Goal: Information Seeking & Learning: Learn about a topic

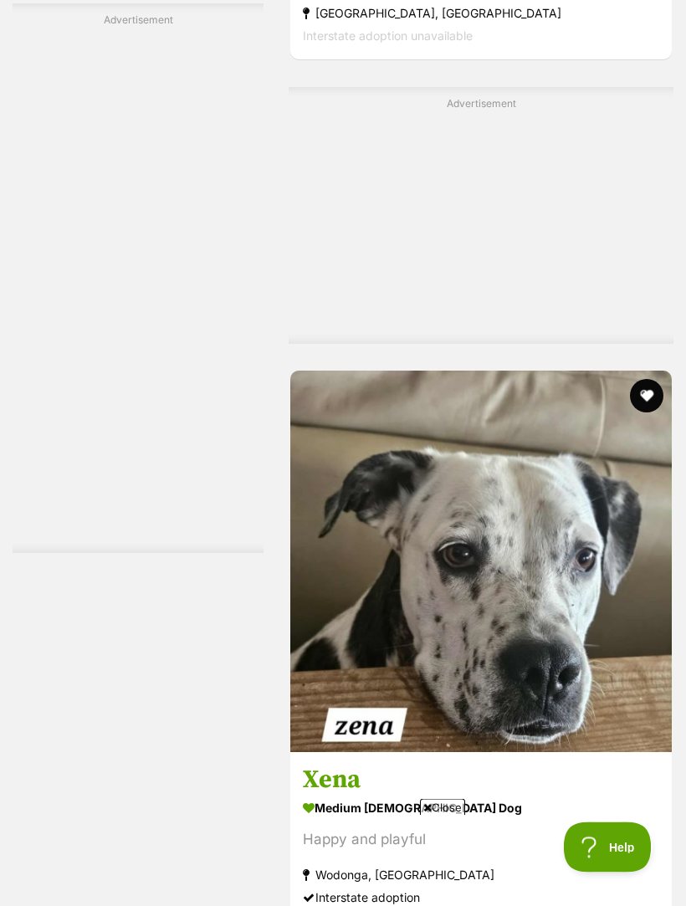
scroll to position [4038, 0]
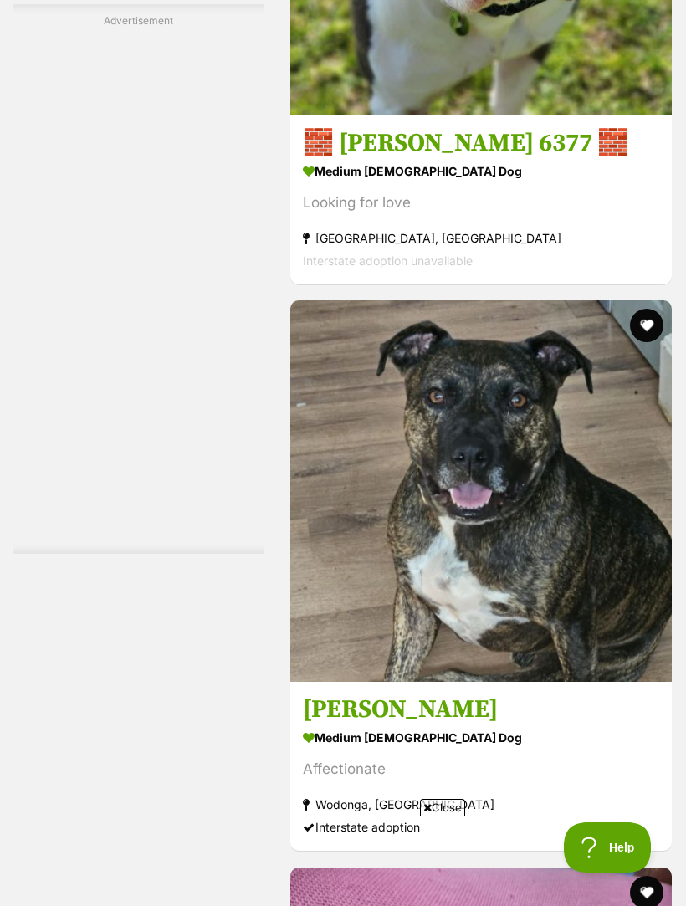
scroll to position [5262, 0]
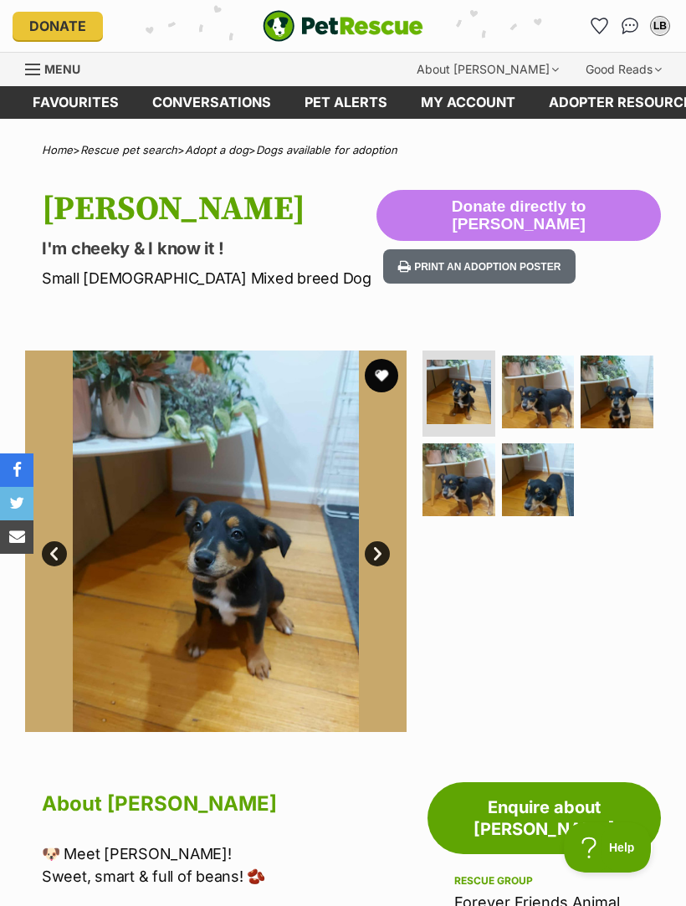
click at [550, 395] on img at bounding box center [538, 392] width 73 height 73
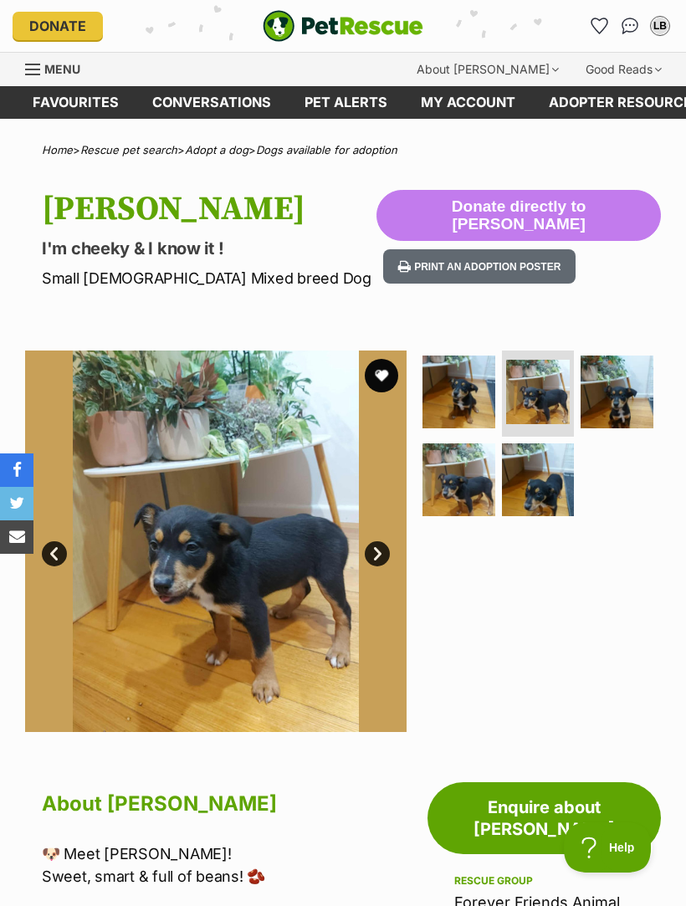
click at [631, 396] on img at bounding box center [617, 392] width 73 height 73
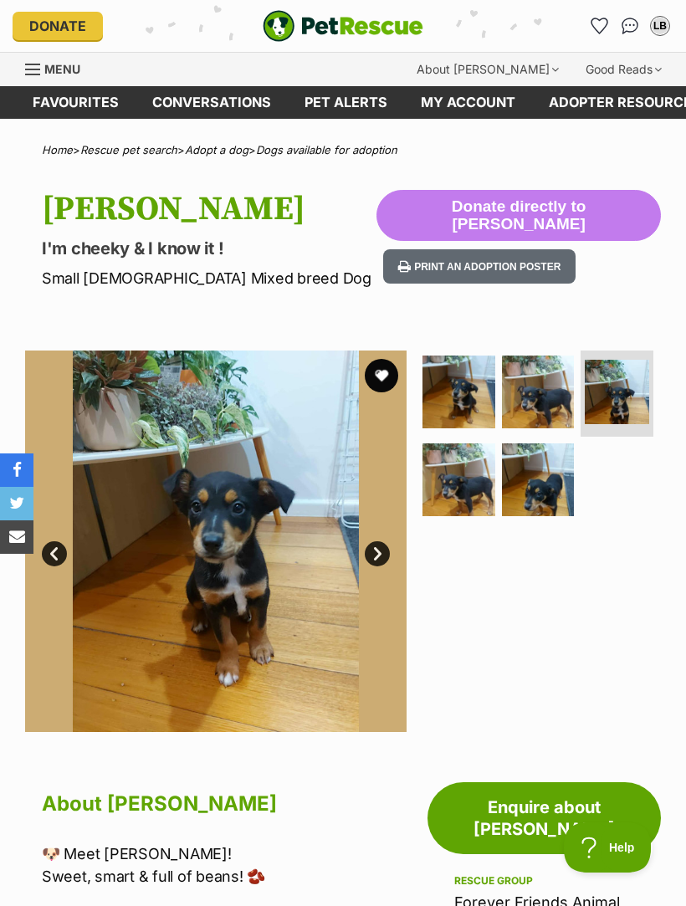
click at [475, 488] on img at bounding box center [459, 480] width 73 height 73
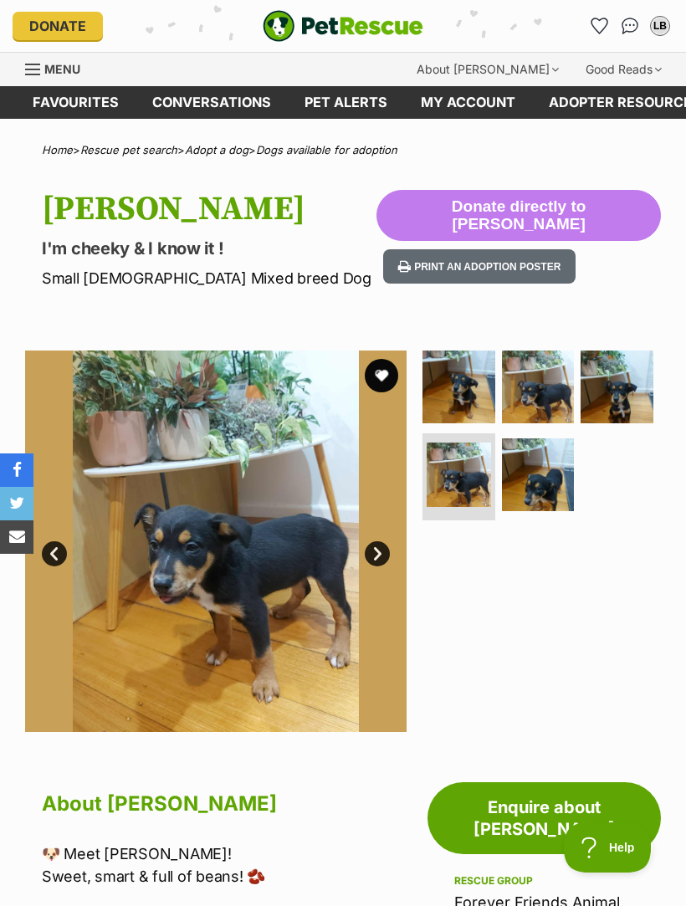
click at [569, 485] on img at bounding box center [538, 475] width 73 height 73
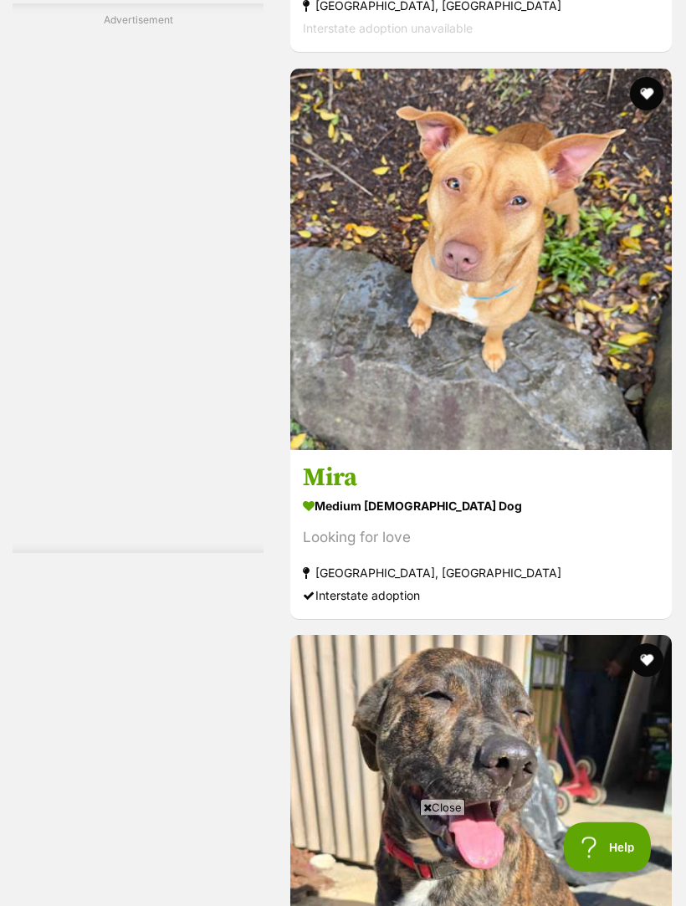
scroll to position [5115, 0]
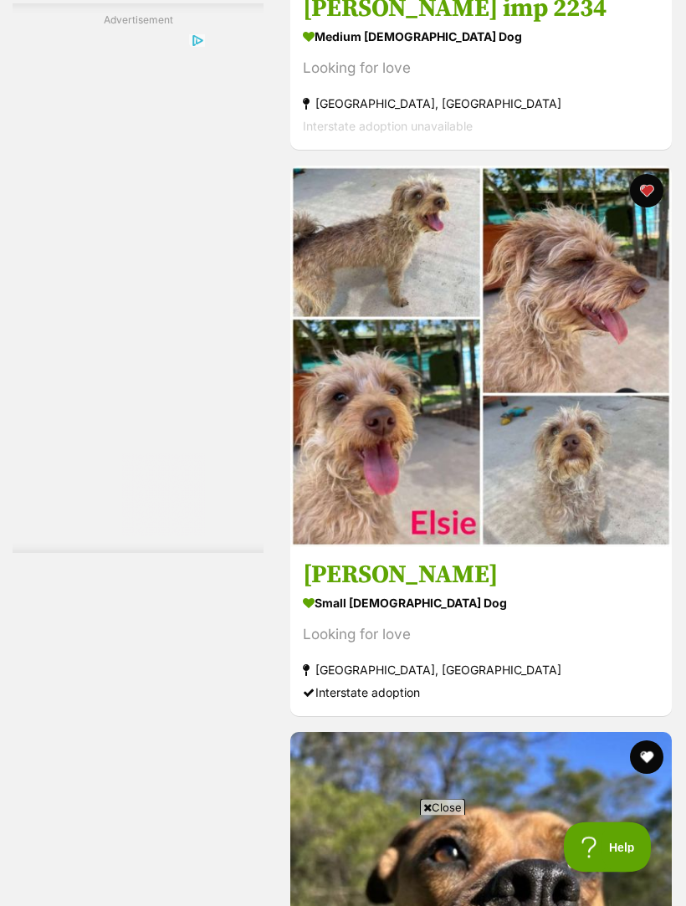
scroll to position [4904, 0]
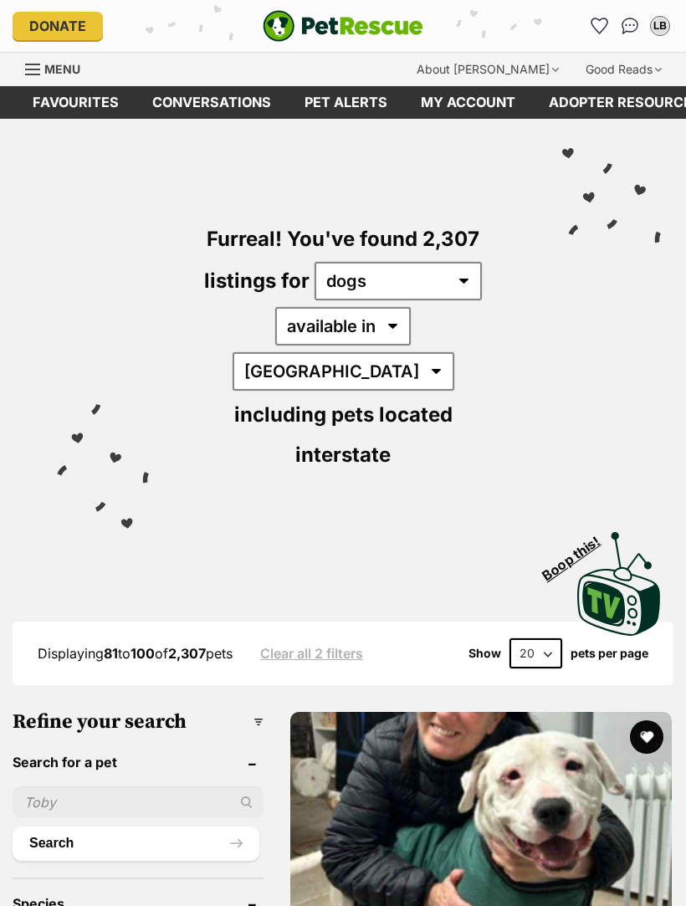
click at [393, 20] on img "PetRescue" at bounding box center [343, 26] width 161 height 32
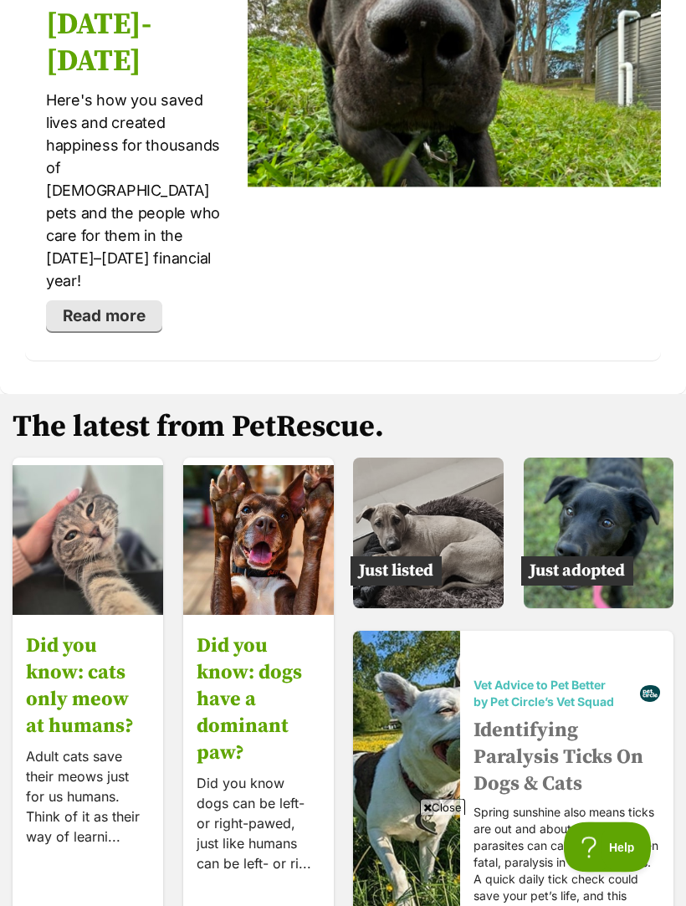
scroll to position [3567, 0]
click at [631, 458] on img at bounding box center [599, 533] width 151 height 151
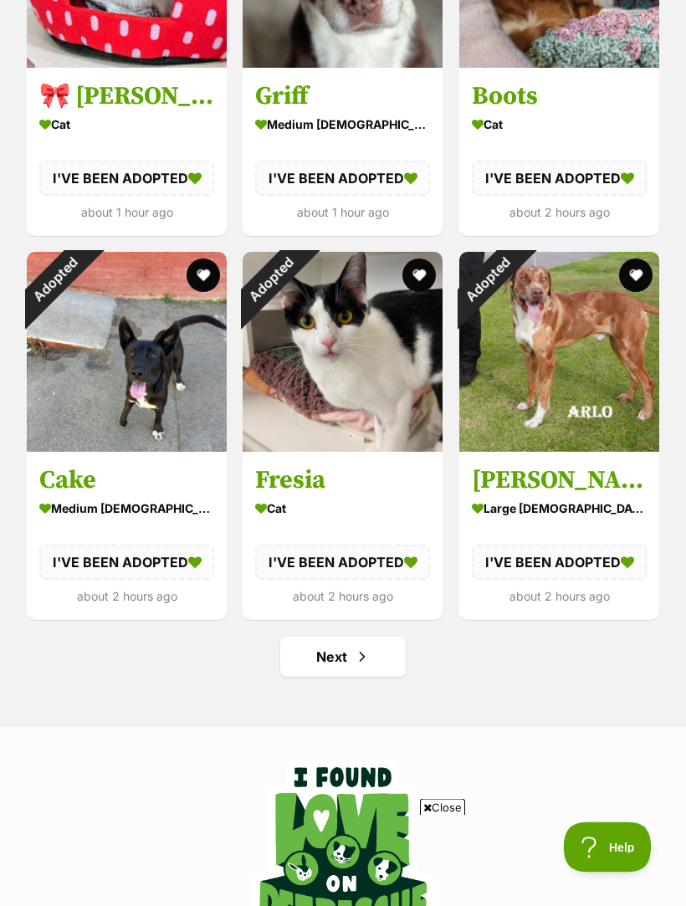
scroll to position [1864, 0]
click at [379, 659] on link "Next" at bounding box center [343, 657] width 126 height 40
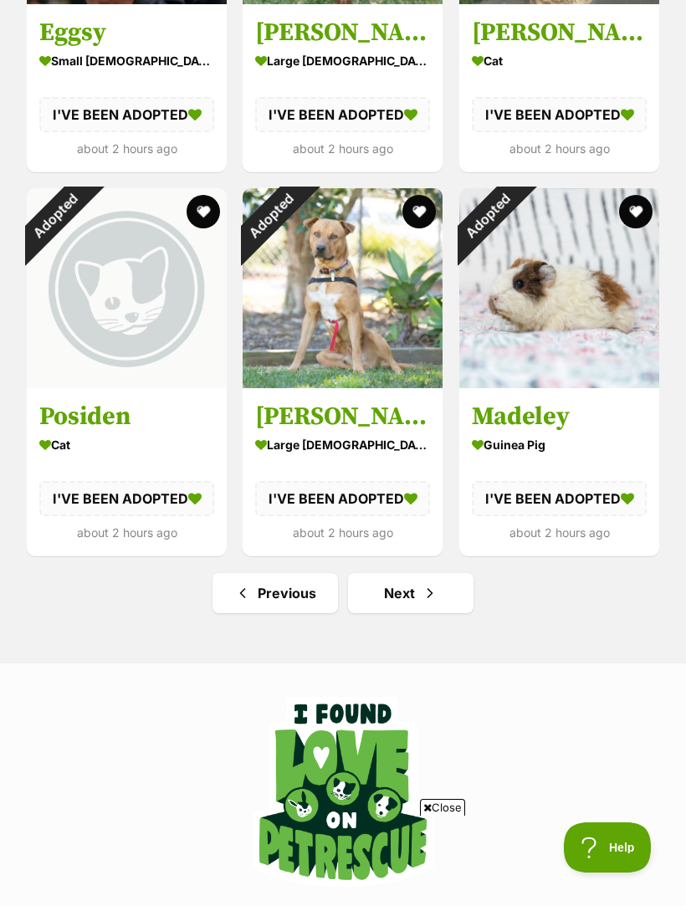
click at [448, 588] on link "Next" at bounding box center [411, 593] width 126 height 40
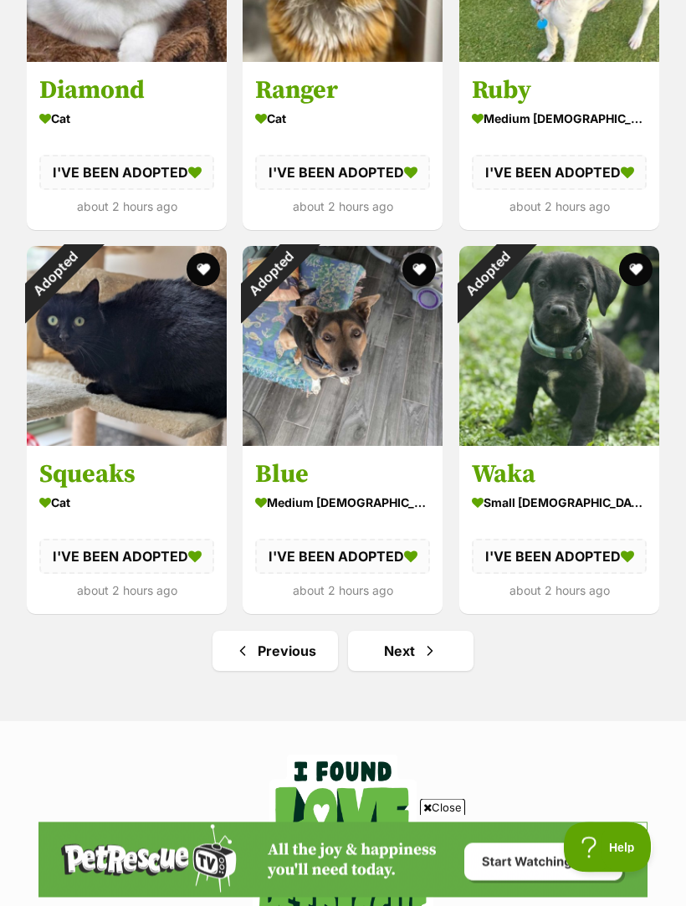
scroll to position [1870, 0]
click at [444, 647] on link "Next" at bounding box center [411, 651] width 126 height 40
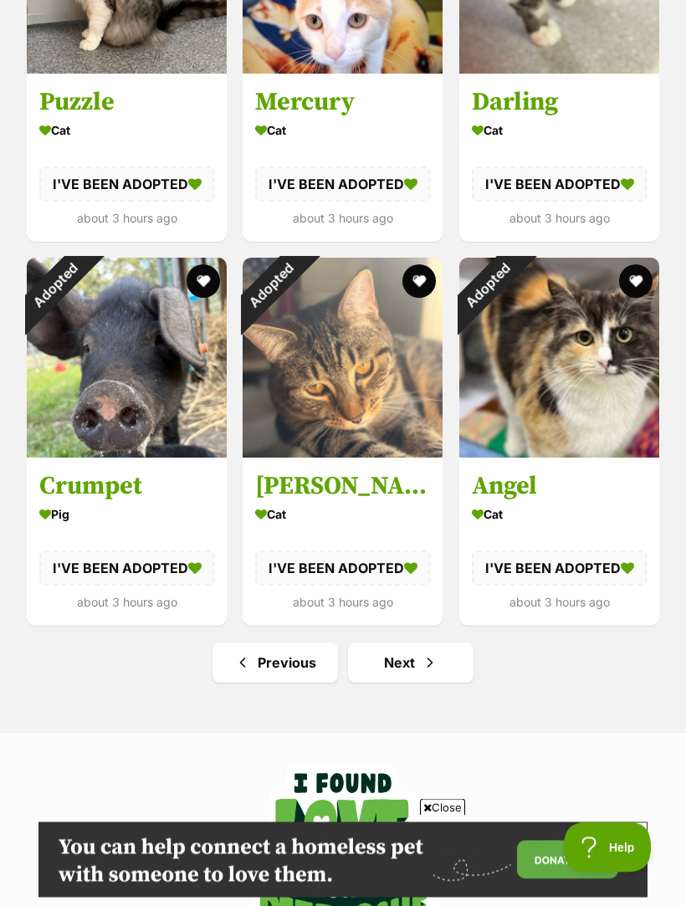
scroll to position [1858, 0]
click at [442, 660] on link "Next" at bounding box center [411, 663] width 126 height 40
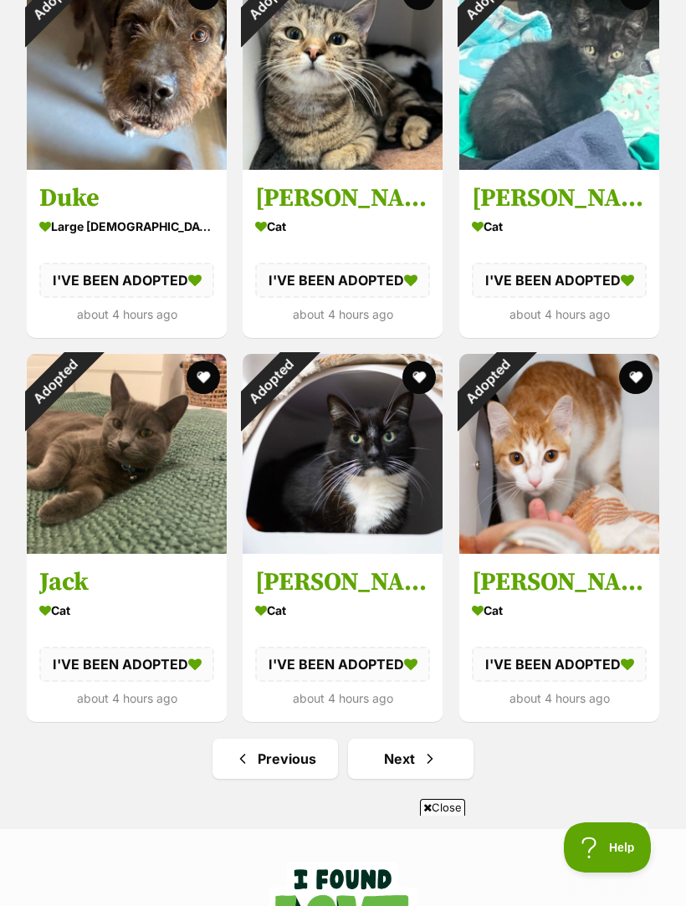
scroll to position [1763, 0]
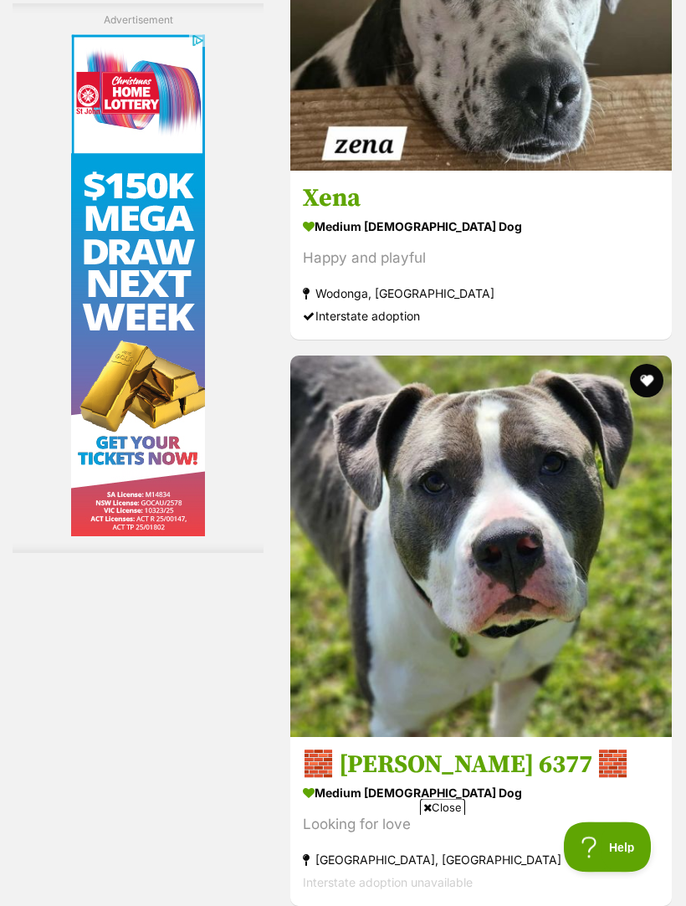
scroll to position [5241, 0]
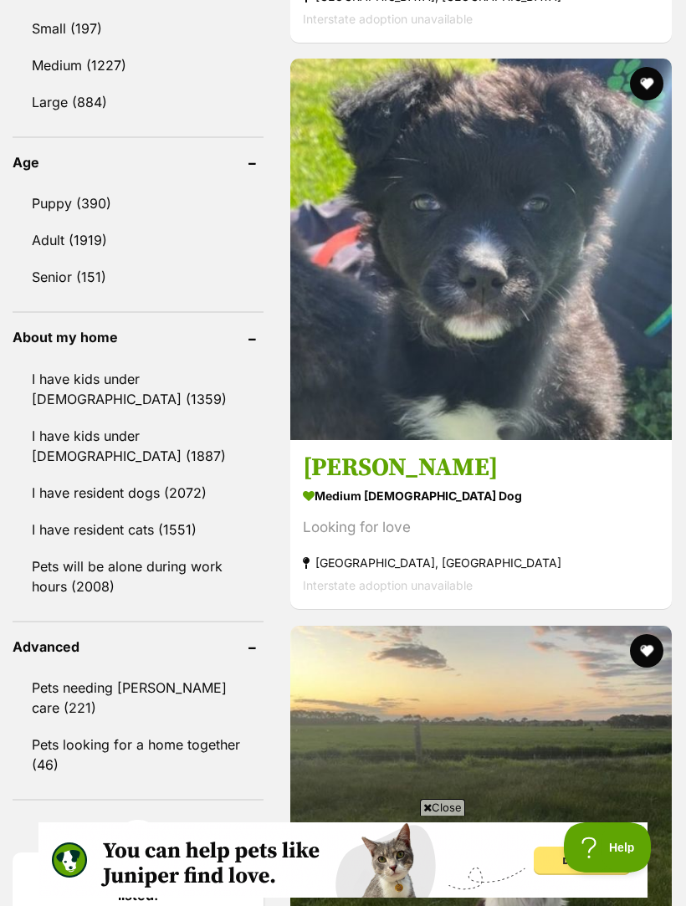
scroll to position [1752, 0]
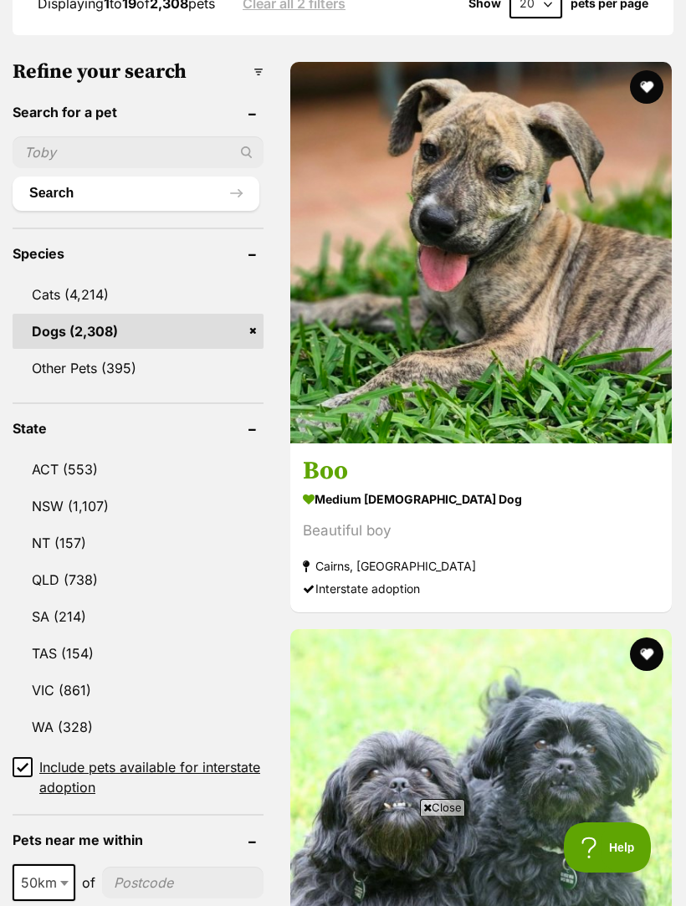
click at [70, 489] on link "NSW (1,107)" at bounding box center [138, 506] width 251 height 35
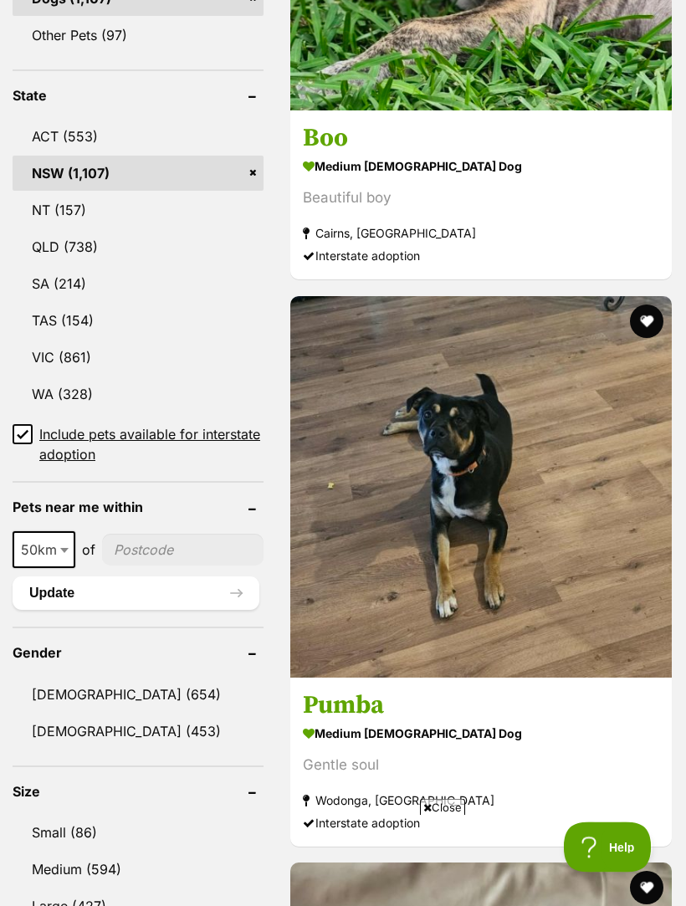
scroll to position [984, 0]
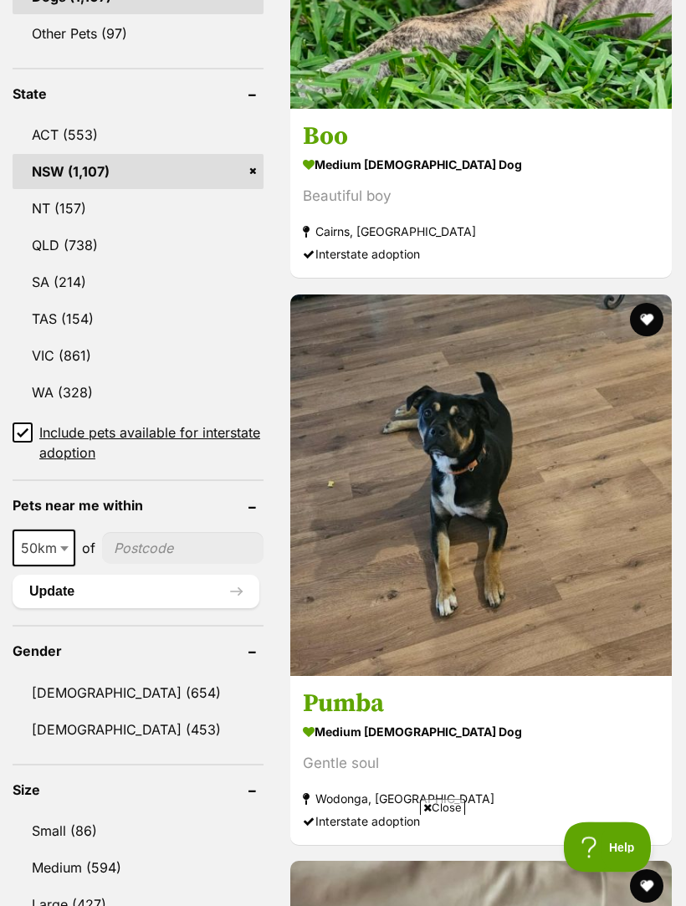
click at [88, 713] on link "[DEMOGRAPHIC_DATA] (453)" at bounding box center [138, 730] width 251 height 35
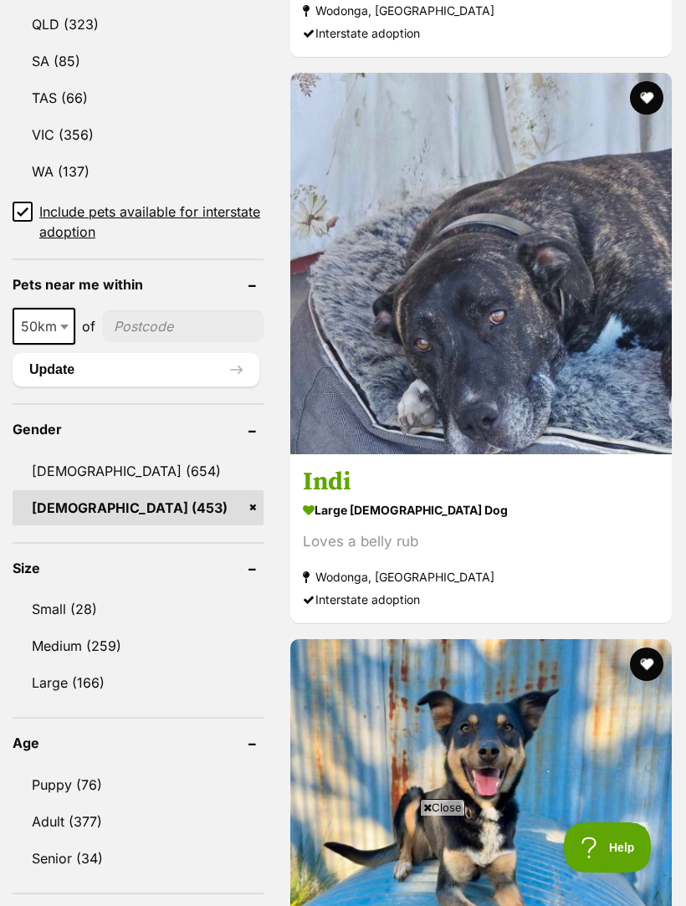
scroll to position [1365, 0]
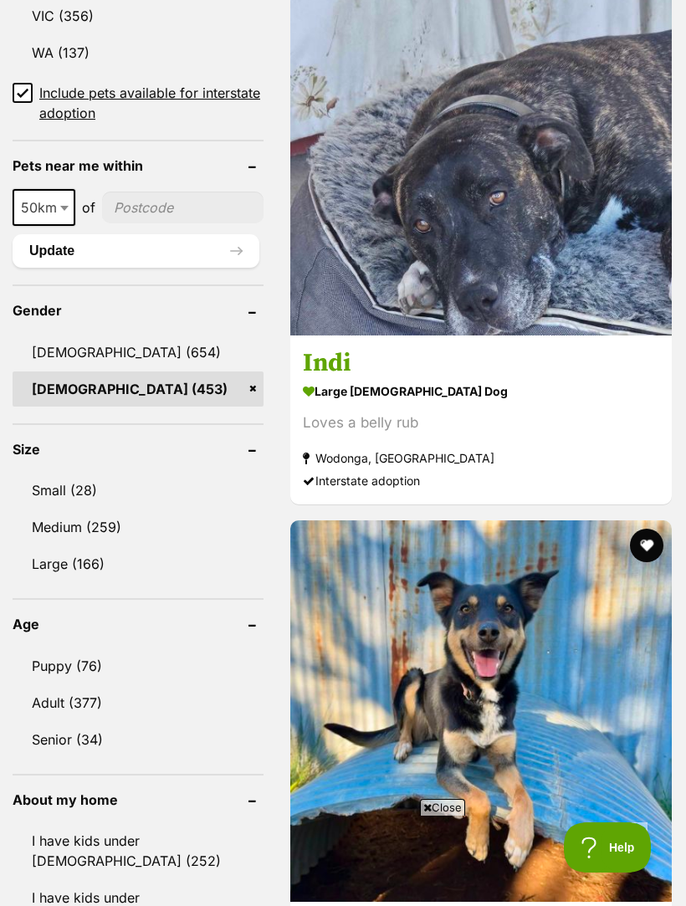
click at [58, 473] on link "Small (28)" at bounding box center [138, 490] width 251 height 35
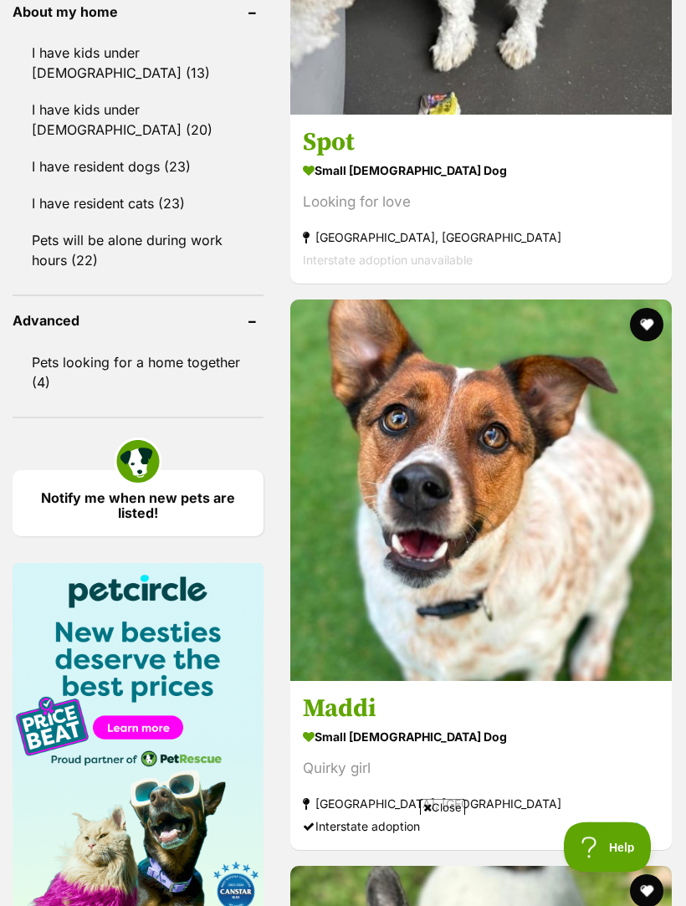
scroll to position [2158, 0]
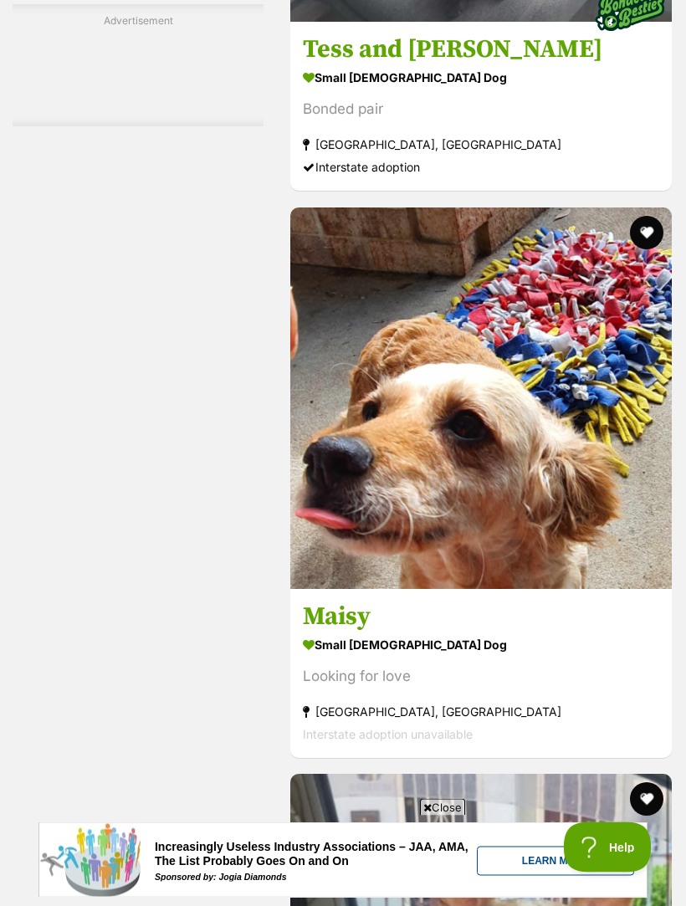
scroll to position [5379, 0]
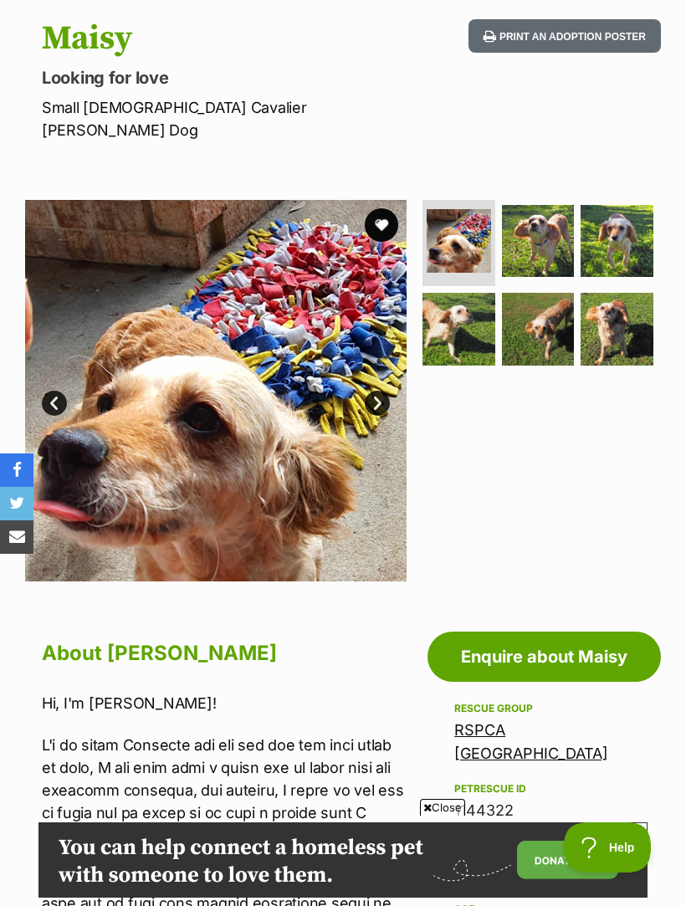
scroll to position [95, 0]
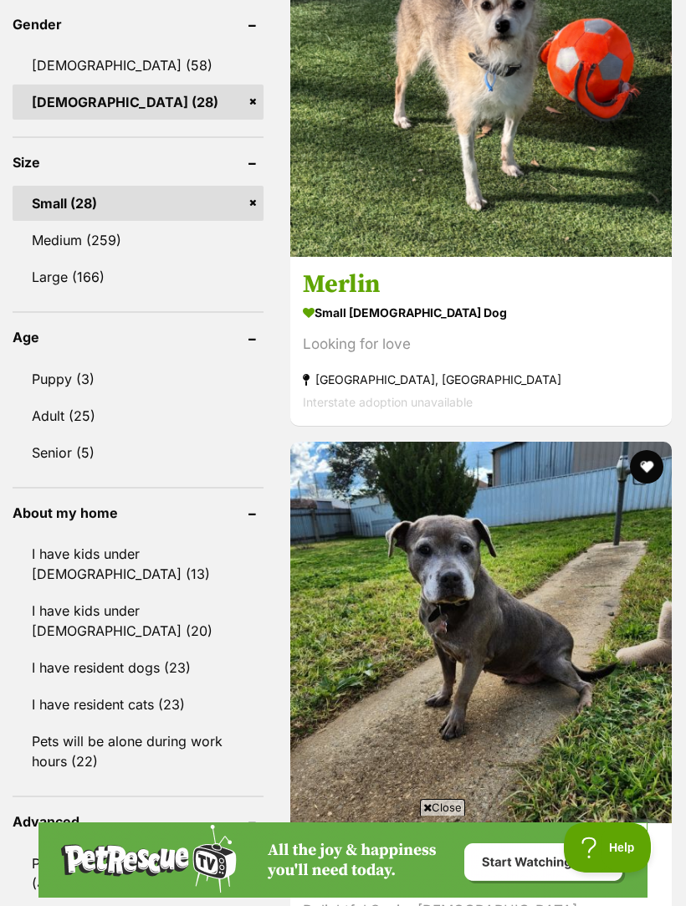
scroll to position [1655, 0]
